Goal: Task Accomplishment & Management: Manage account settings

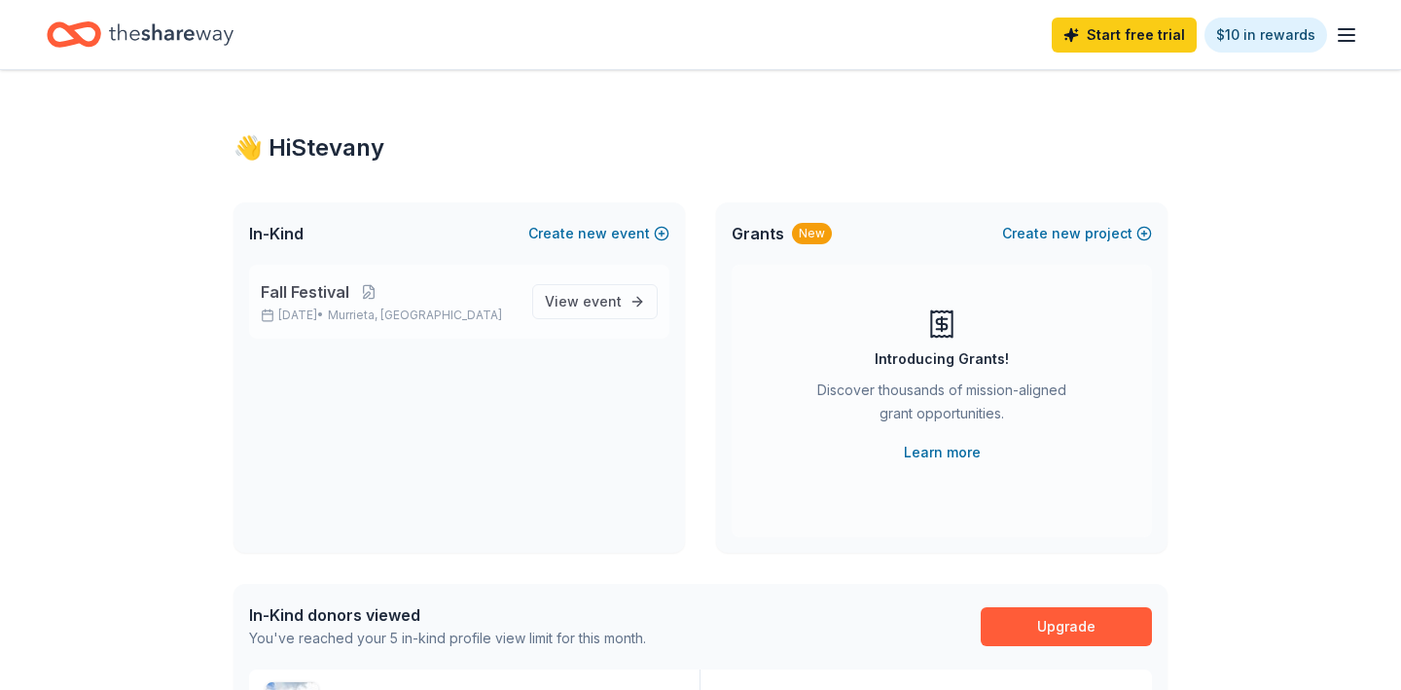
click at [484, 306] on div "Fall Festival [DATE] • [GEOGRAPHIC_DATA], [GEOGRAPHIC_DATA]" at bounding box center [389, 301] width 256 height 43
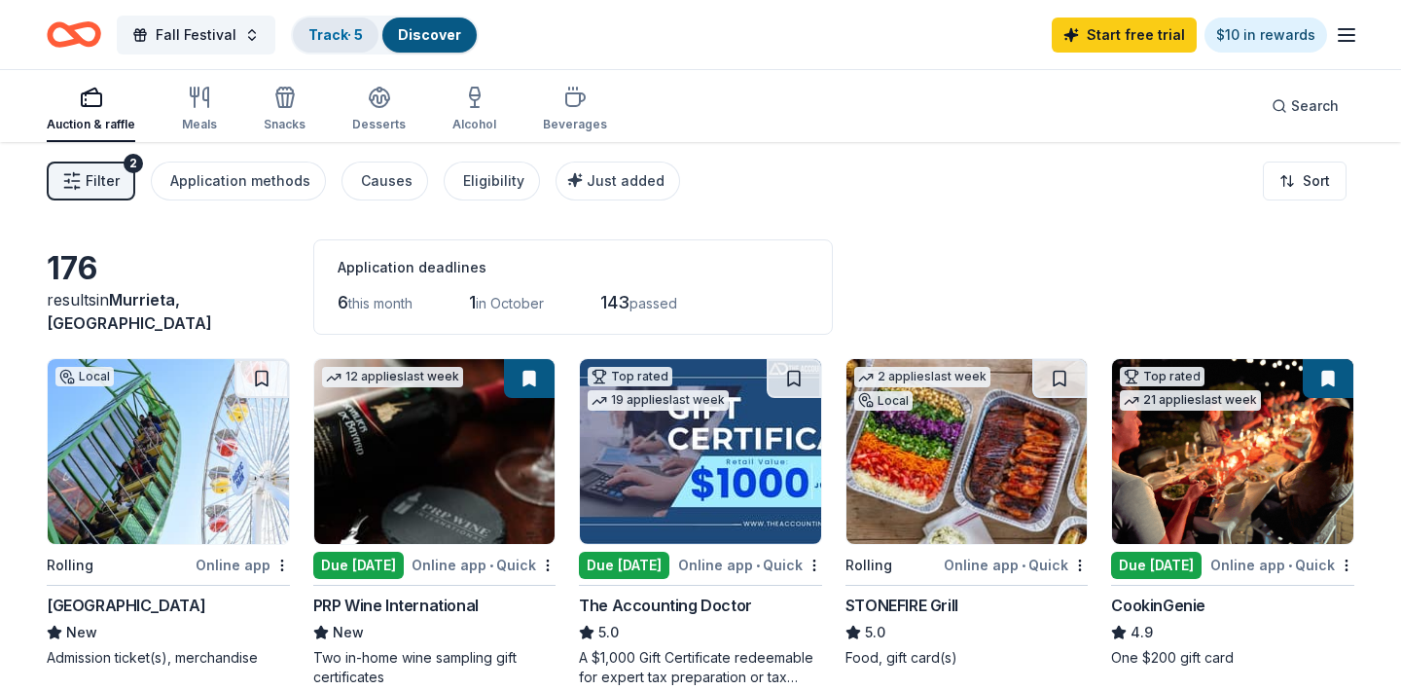
click at [322, 34] on link "Track · 5" at bounding box center [335, 34] width 54 height 17
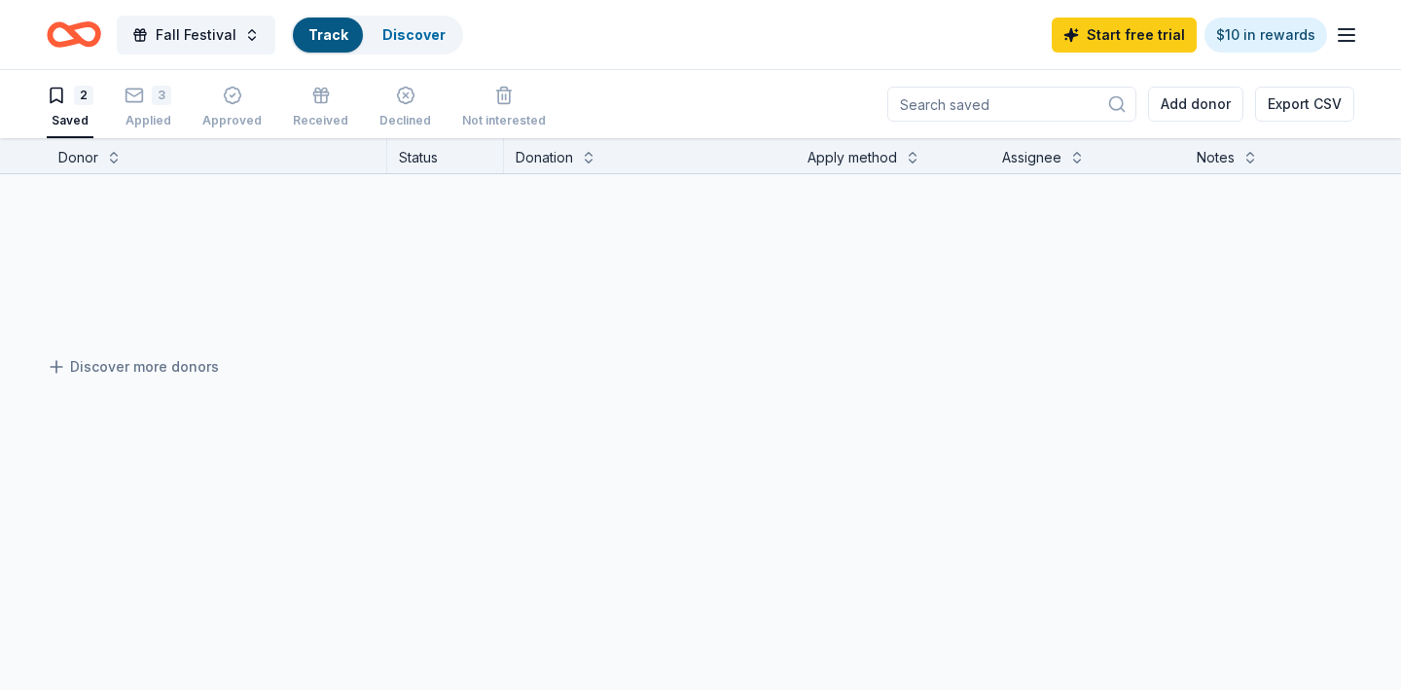
scroll to position [1, 0]
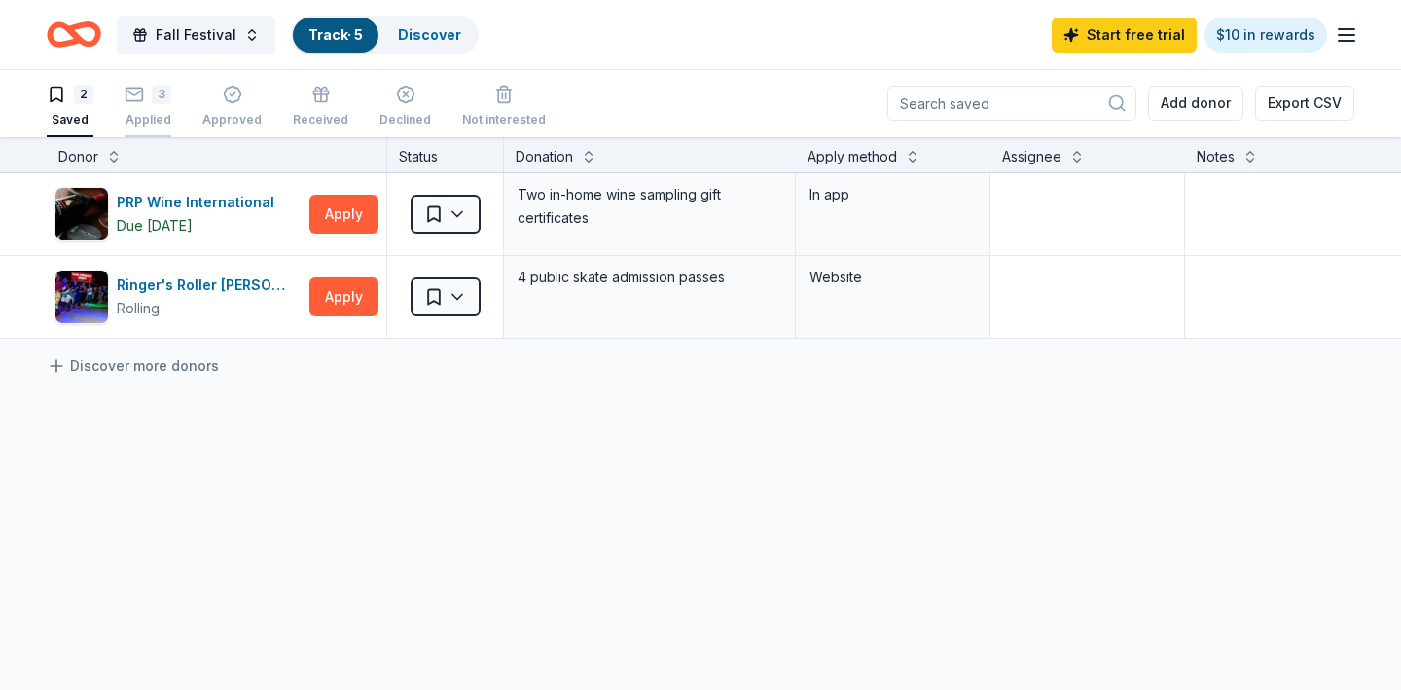
click at [149, 117] on div "Applied" at bounding box center [148, 120] width 47 height 16
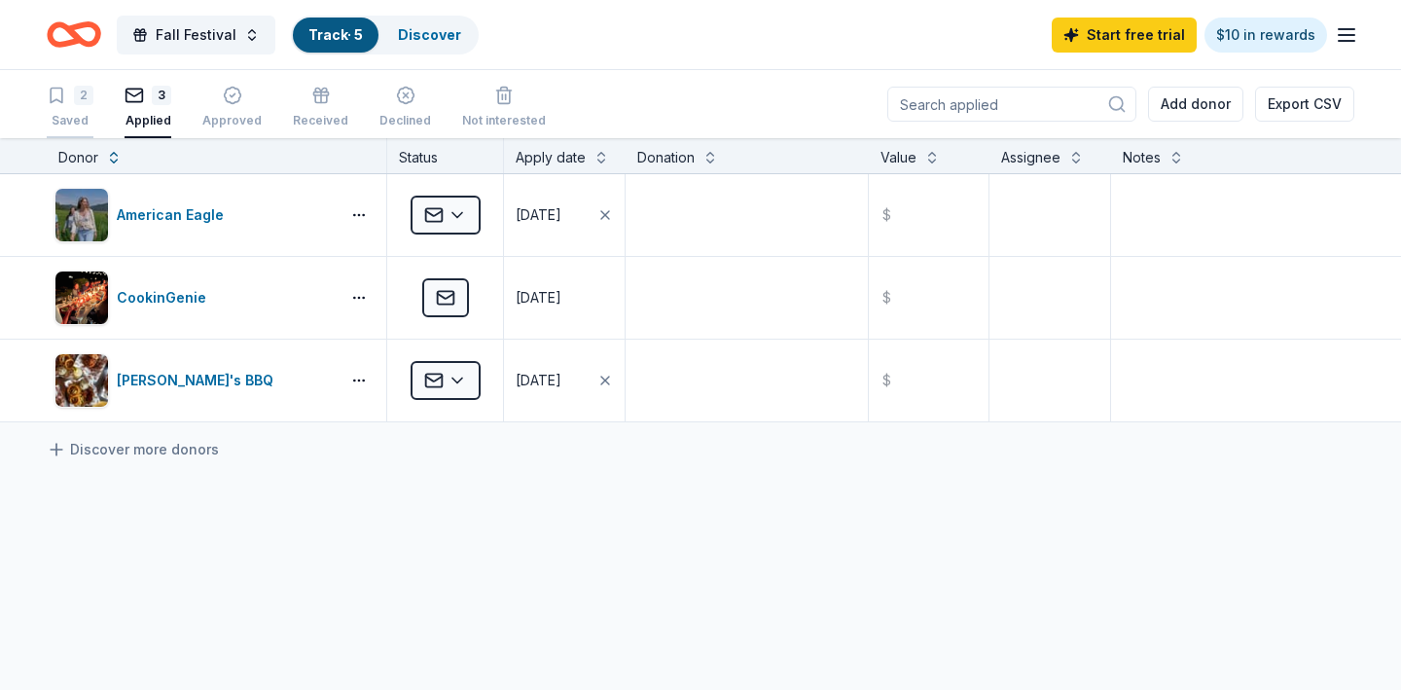
click at [81, 115] on div "Saved" at bounding box center [70, 121] width 47 height 16
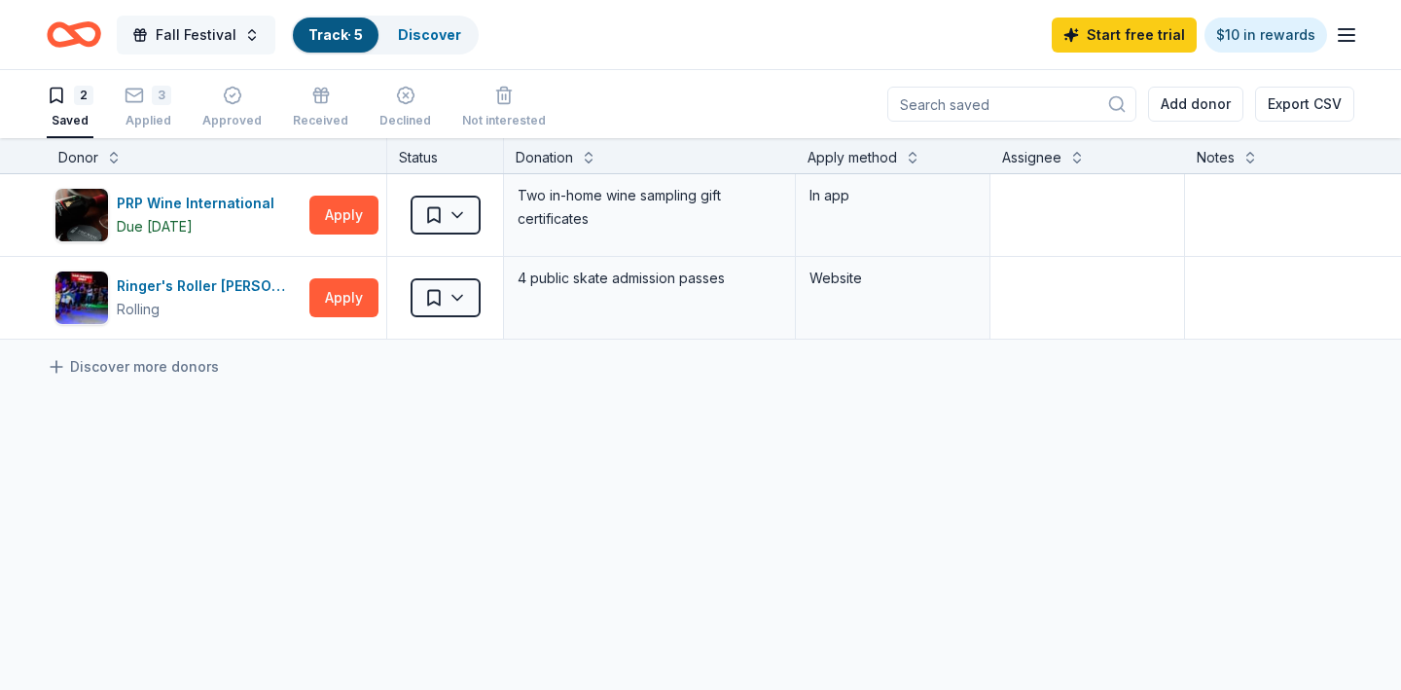
click at [189, 40] on span "Fall Festival" at bounding box center [196, 34] width 81 height 23
